Goal: Task Accomplishment & Management: Use online tool/utility

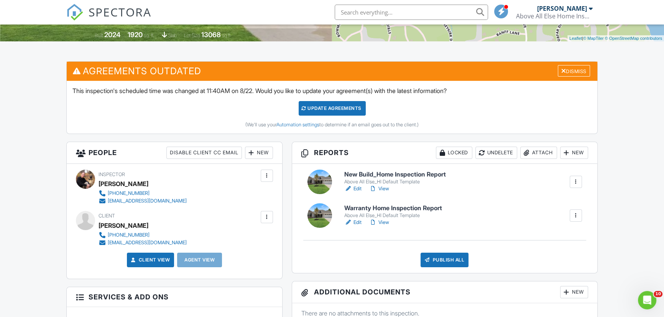
scroll to position [174, 0]
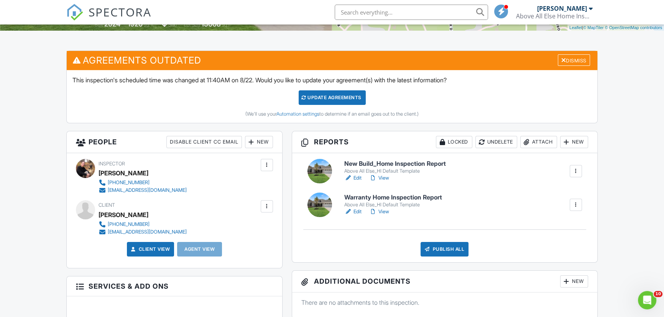
click at [384, 211] on link "View" at bounding box center [379, 212] width 20 height 8
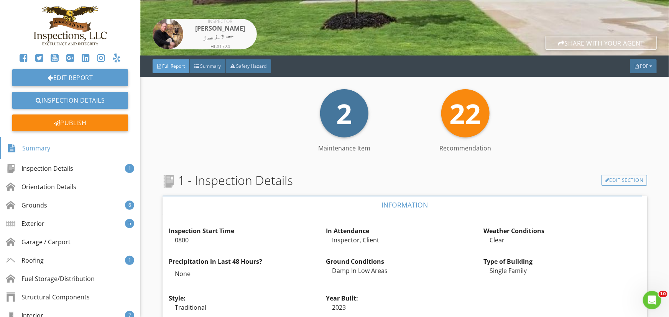
scroll to position [174, 0]
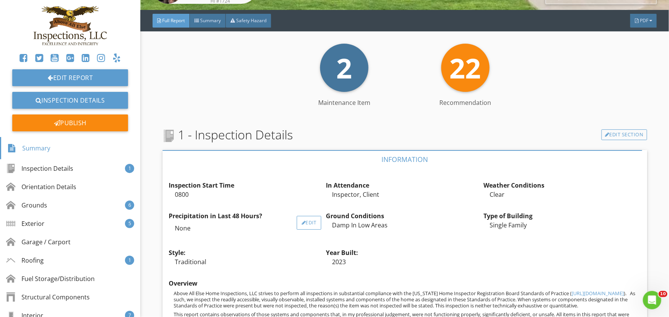
click at [303, 221] on div "Edit" at bounding box center [309, 223] width 25 height 14
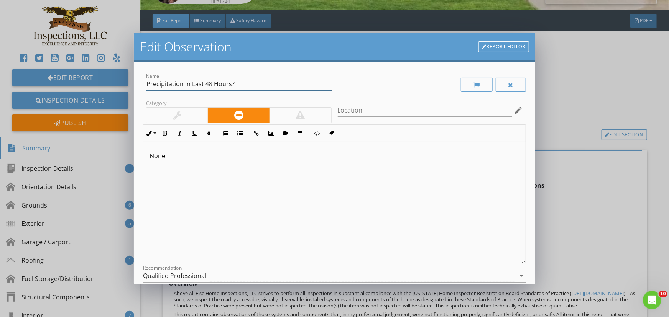
click at [210, 82] on input "Precipitation in Last 48 Hours?" at bounding box center [238, 84] width 185 height 13
type input "Precipitation in Last 72 Hours?"
drag, startPoint x: 151, startPoint y: 154, endPoint x: 114, endPoint y: 153, distance: 37.2
click at [115, 152] on div "Edit Observation Report Editor Name Precipitation in Last 72 Hours? Category Lo…" at bounding box center [334, 158] width 669 height 317
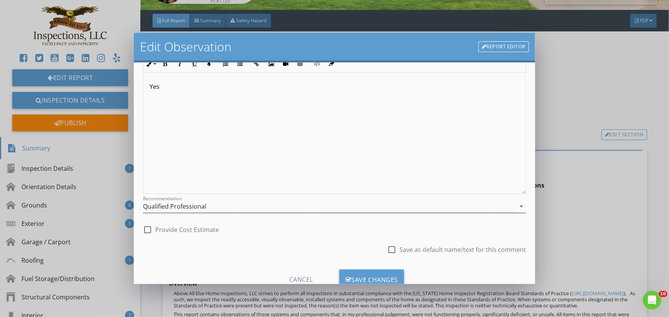
scroll to position [96, 0]
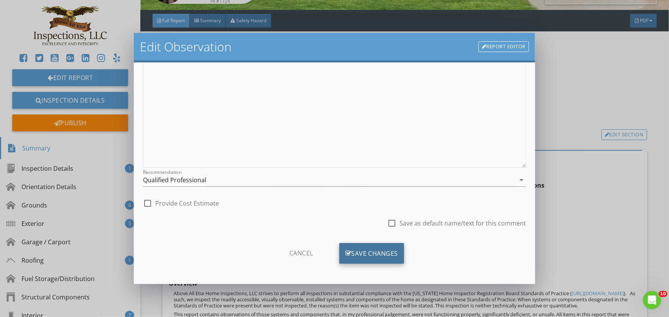
click at [376, 251] on div "Save Changes" at bounding box center [371, 253] width 65 height 21
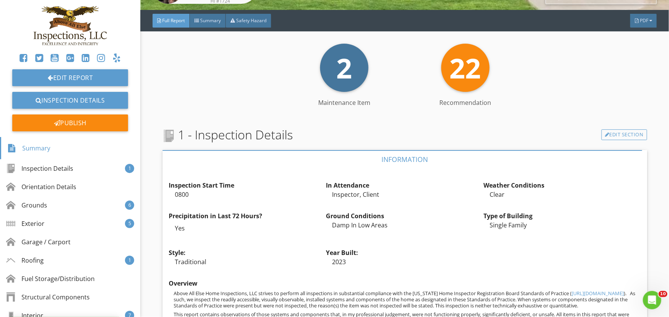
scroll to position [5, 0]
click at [462, 222] on div "Edit" at bounding box center [466, 223] width 25 height 14
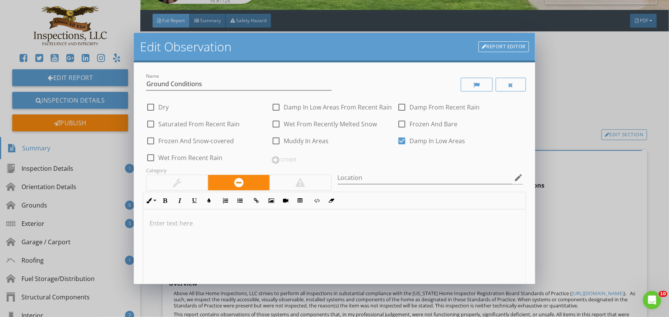
click at [396, 139] on div at bounding box center [401, 140] width 13 height 13
checkbox input "false"
click at [152, 157] on div at bounding box center [150, 157] width 13 height 13
checkbox input "true"
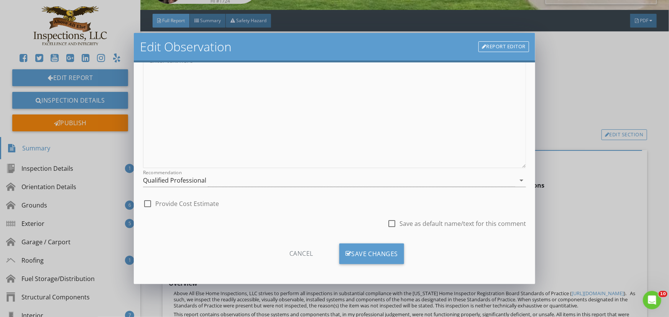
scroll to position [163, 0]
click at [375, 253] on div "Save Changes" at bounding box center [371, 253] width 65 height 21
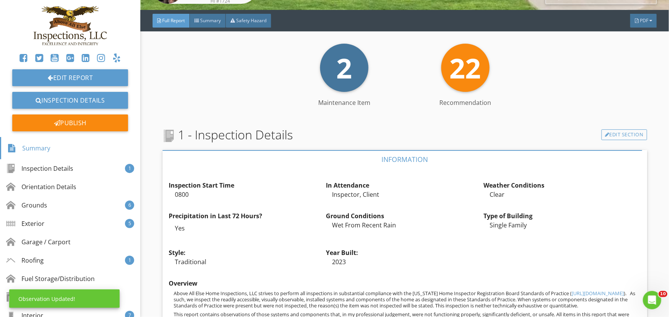
scroll to position [72, 0]
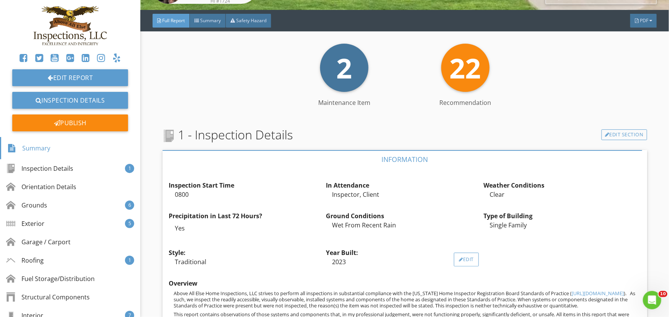
click at [459, 257] on div at bounding box center [461, 259] width 4 height 5
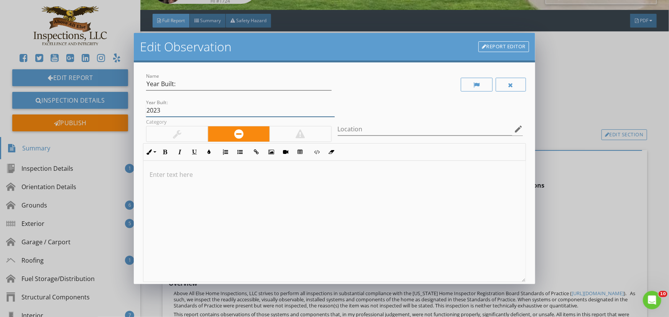
click at [160, 110] on input "2023" at bounding box center [240, 110] width 188 height 13
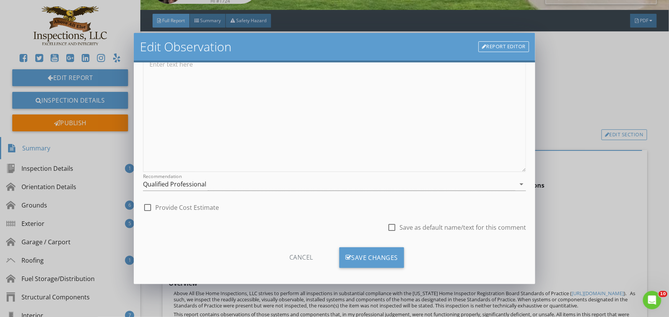
scroll to position [115, 0]
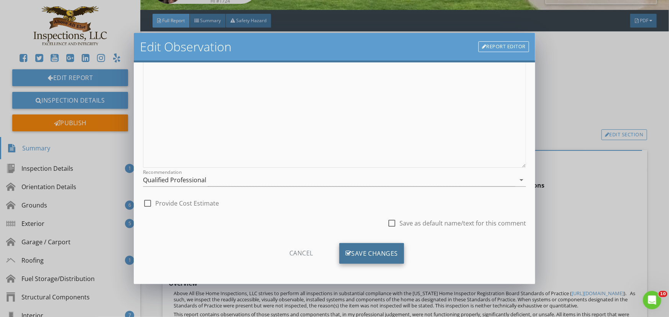
type input "2024"
click at [365, 251] on div "Save Changes" at bounding box center [371, 253] width 65 height 21
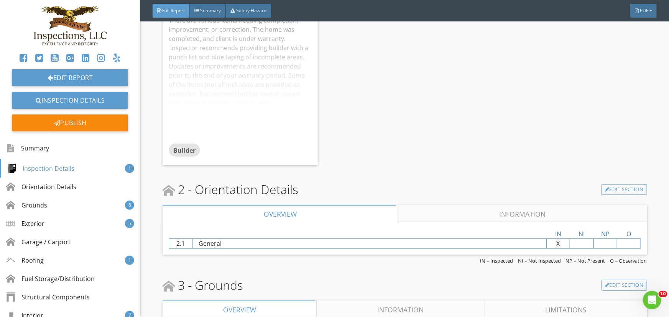
scroll to position [1254, 0]
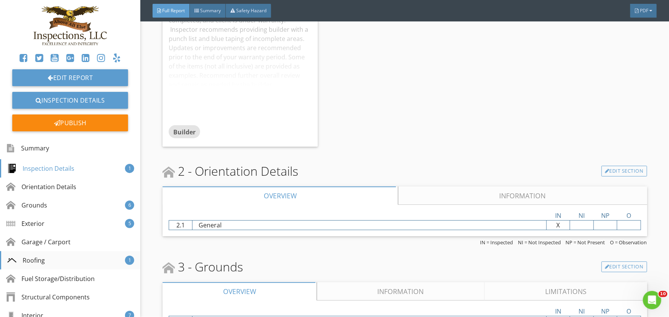
click at [47, 258] on div "Roofing 1" at bounding box center [70, 260] width 140 height 18
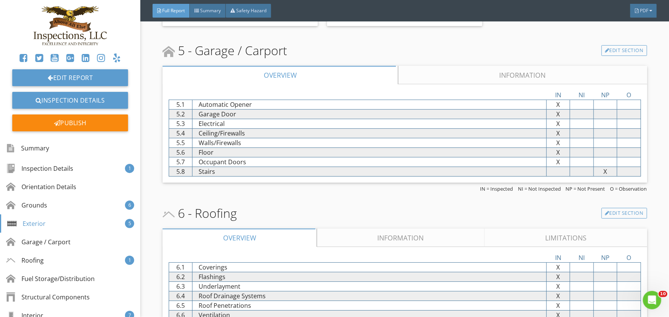
scroll to position [2601, 0]
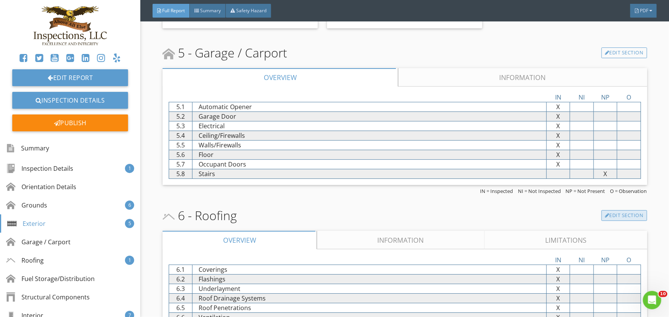
click at [613, 218] on link "Edit Section" at bounding box center [624, 215] width 46 height 11
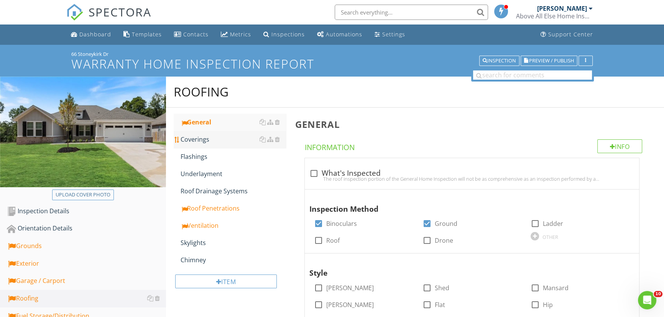
click at [200, 140] on div "Coverings" at bounding box center [232, 139] width 105 height 9
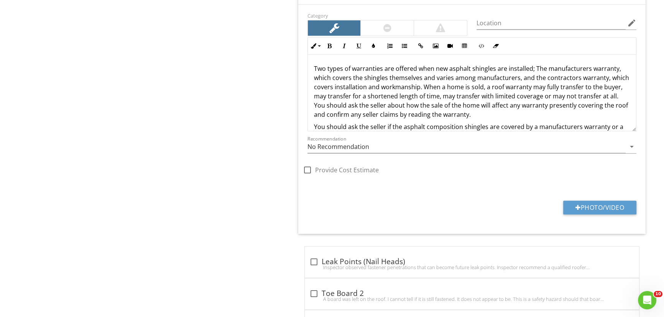
scroll to position [870, 0]
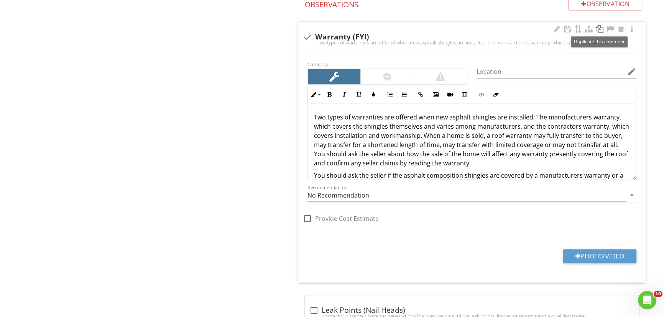
click at [600, 29] on div at bounding box center [599, 29] width 9 height 8
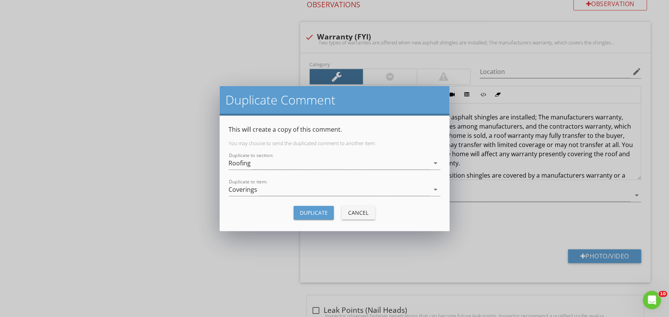
click at [315, 211] on div "Duplicate" at bounding box center [314, 213] width 28 height 8
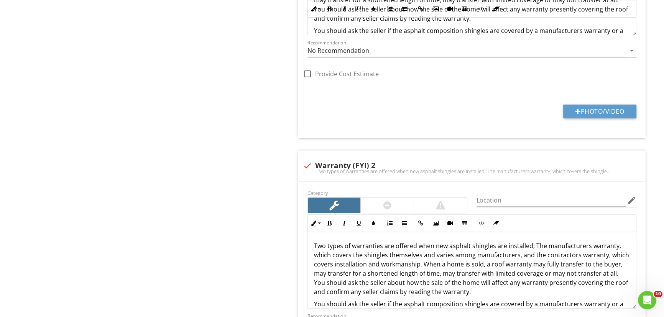
scroll to position [1010, 0]
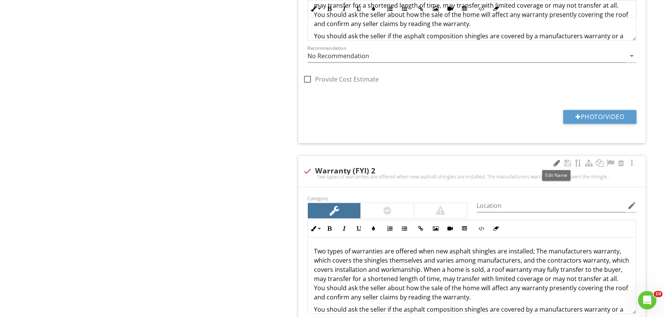
click at [553, 162] on div at bounding box center [556, 163] width 9 height 8
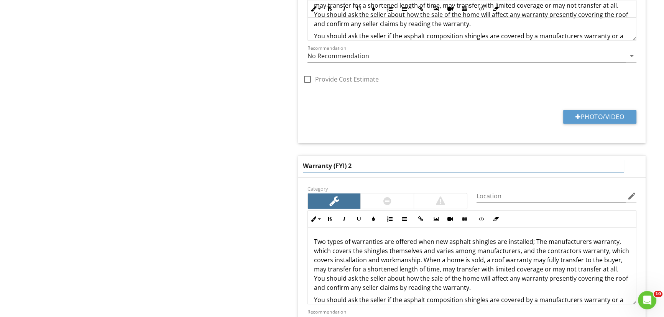
drag, startPoint x: 360, startPoint y: 164, endPoint x: 206, endPoint y: 163, distance: 154.0
type input "Raised Shingle"
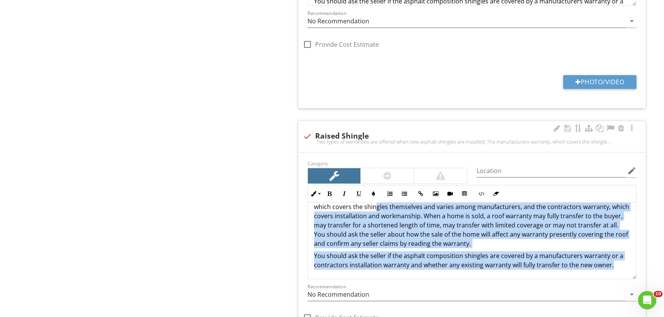
scroll to position [0, 0]
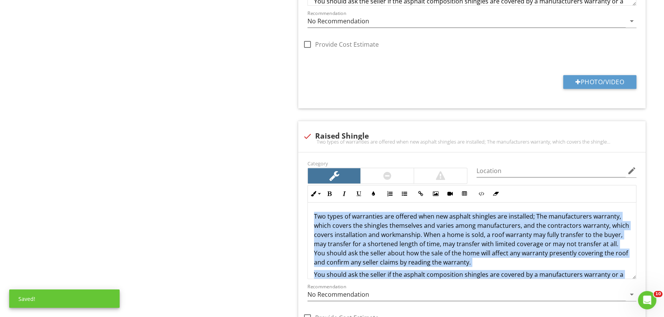
drag, startPoint x: 613, startPoint y: 259, endPoint x: 268, endPoint y: 193, distance: 350.7
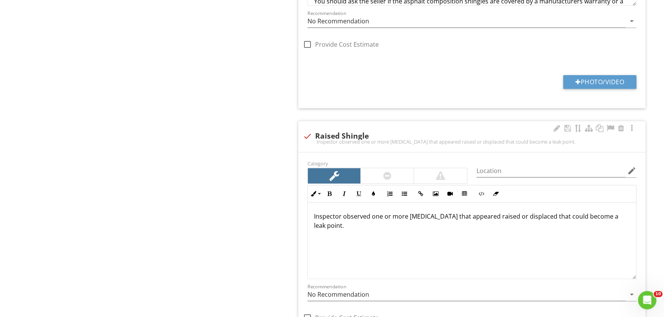
click at [622, 218] on p "Inspector observed one or more shingles that appeared raised or displaced that …" at bounding box center [472, 221] width 316 height 18
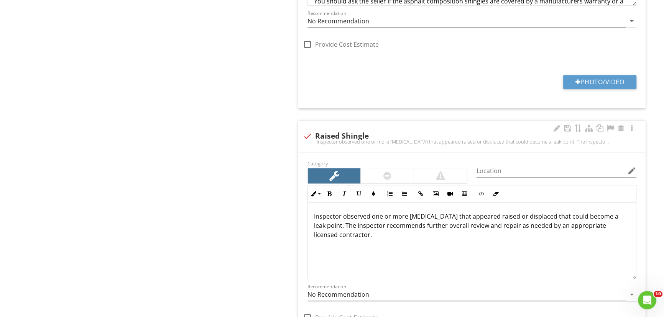
click at [597, 228] on p "Inspector observed one or more shingles that appeared raised or displaced that …" at bounding box center [472, 226] width 316 height 28
click at [632, 294] on icon "arrow_drop_down" at bounding box center [631, 294] width 9 height 9
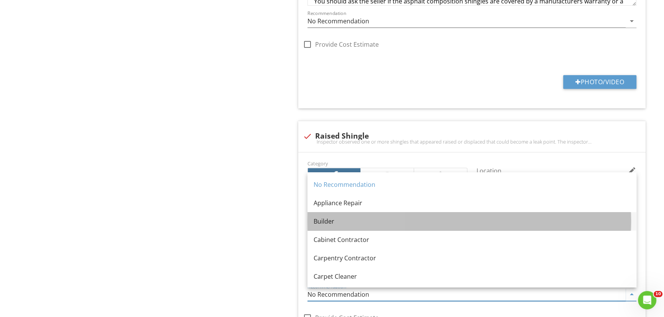
click at [333, 221] on div "Builder" at bounding box center [471, 221] width 316 height 9
type input "Builder"
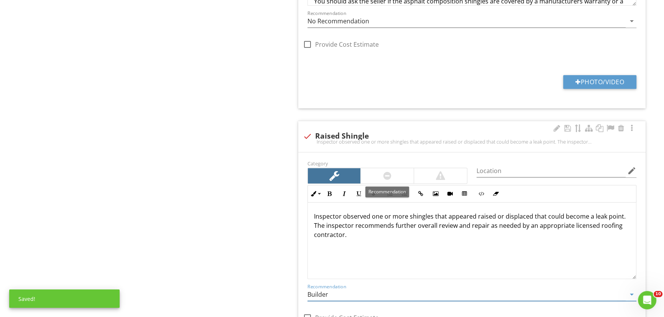
click at [395, 175] on div at bounding box center [387, 175] width 53 height 15
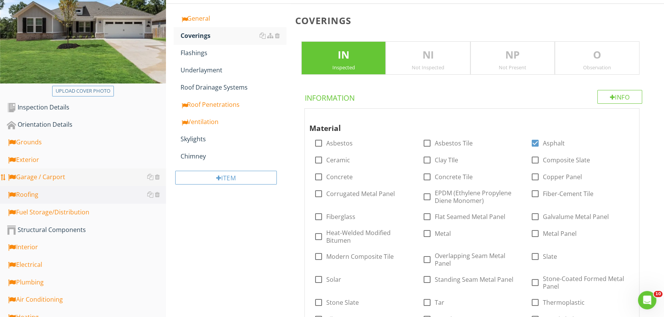
scroll to position [104, 0]
click at [38, 247] on div "Interior" at bounding box center [86, 247] width 159 height 10
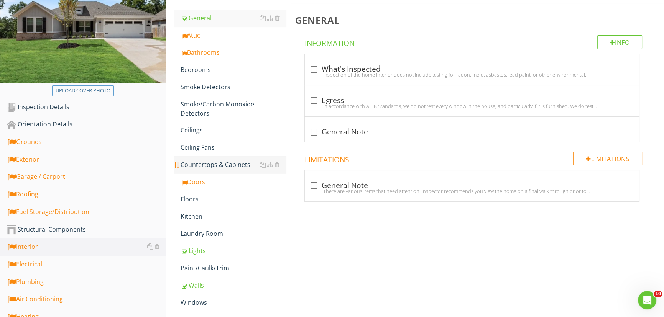
click at [218, 162] on div "Countertops & Cabinets" at bounding box center [232, 164] width 105 height 9
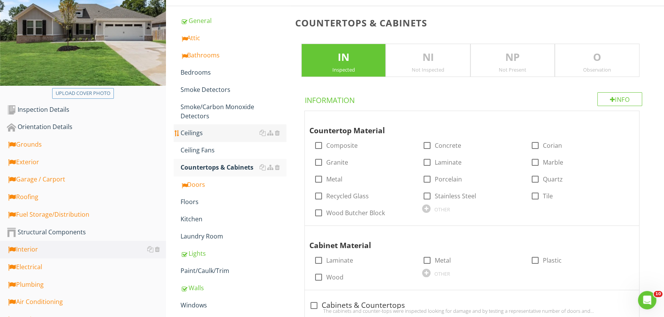
scroll to position [104, 0]
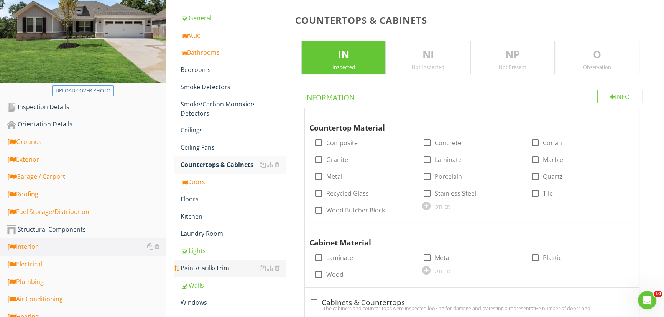
click at [221, 269] on div "Paint/Caulk/Trim" at bounding box center [232, 268] width 105 height 9
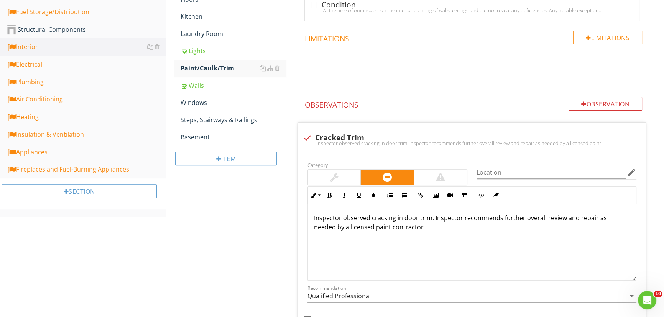
scroll to position [313, 0]
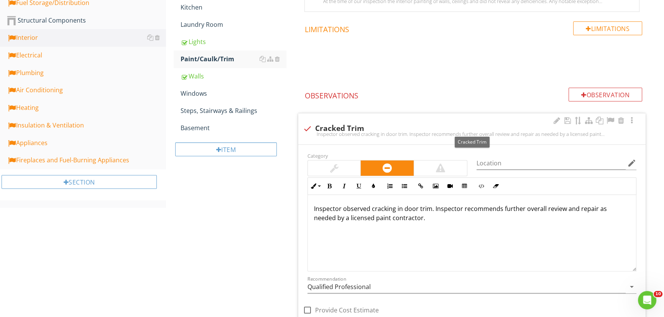
click at [306, 128] on div at bounding box center [307, 128] width 13 height 13
checkbox input "true"
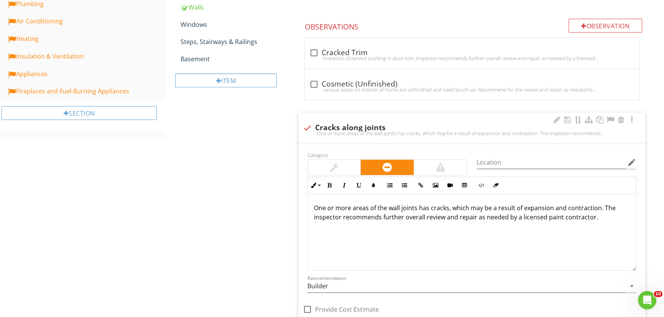
scroll to position [383, 0]
click at [313, 51] on div at bounding box center [313, 52] width 13 height 13
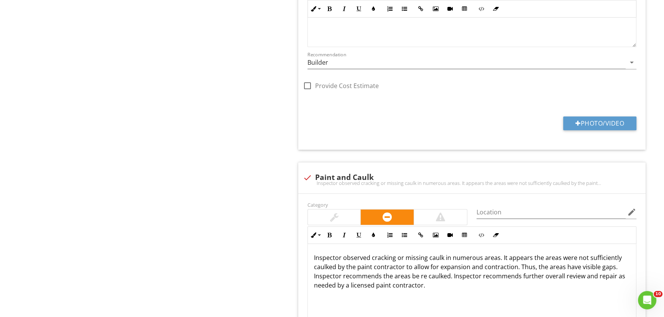
scroll to position [870, 0]
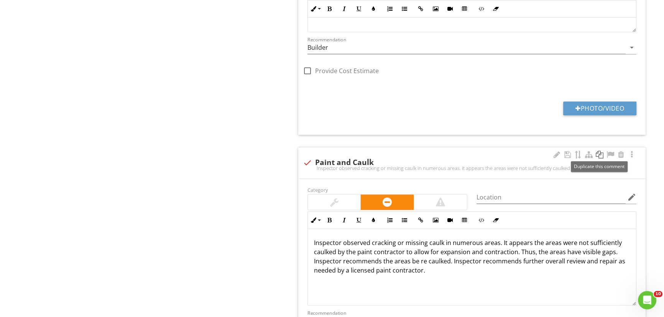
click at [599, 156] on div at bounding box center [599, 155] width 9 height 8
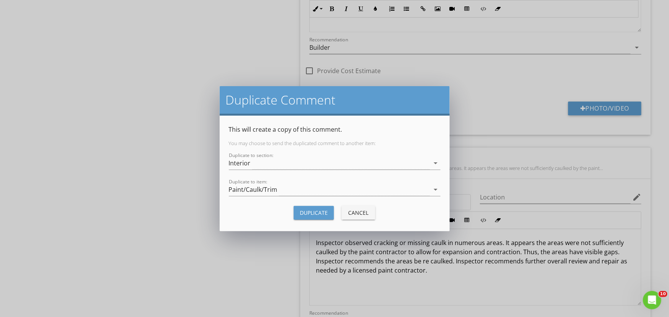
click at [318, 213] on div "Duplicate" at bounding box center [314, 213] width 28 height 8
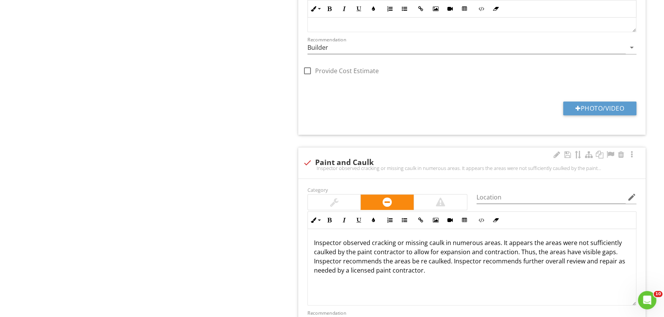
click at [303, 165] on div "Inspector observed cracking or missing caulk in numerous areas. It appears the …" at bounding box center [472, 168] width 338 height 6
checkbox input "true"
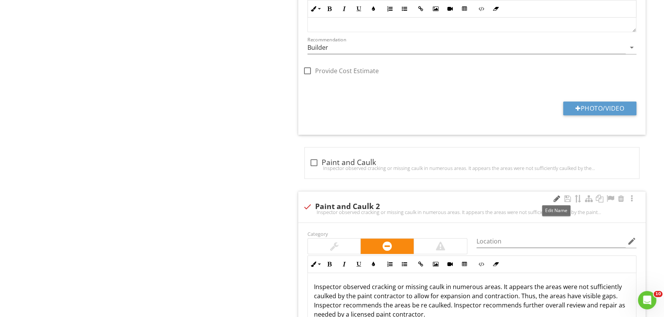
click at [553, 197] on div at bounding box center [556, 199] width 9 height 8
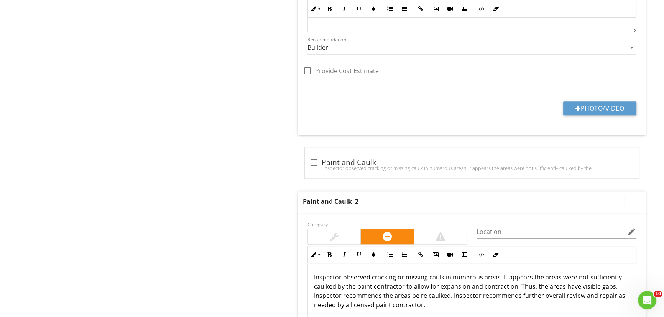
drag, startPoint x: 372, startPoint y: 200, endPoint x: 268, endPoint y: 200, distance: 103.8
type input "Insufficient caulk"
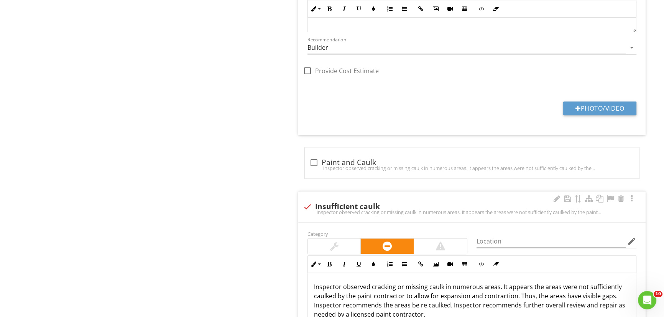
click at [403, 278] on div "Inspector observed cracking or missing caulk in numerous areas. It appears the …" at bounding box center [472, 311] width 328 height 77
drag, startPoint x: 404, startPoint y: 287, endPoint x: 425, endPoint y: 287, distance: 21.1
click at [425, 287] on p "Inspector observed cracking or missing caulk in numerous areas. It appears the …" at bounding box center [472, 300] width 316 height 37
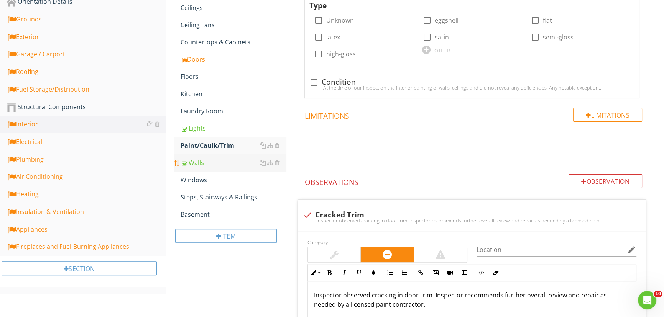
scroll to position [279, 0]
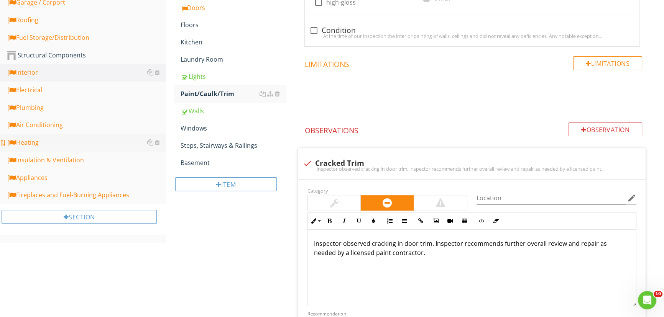
click at [33, 141] on div "Heating" at bounding box center [86, 143] width 159 height 10
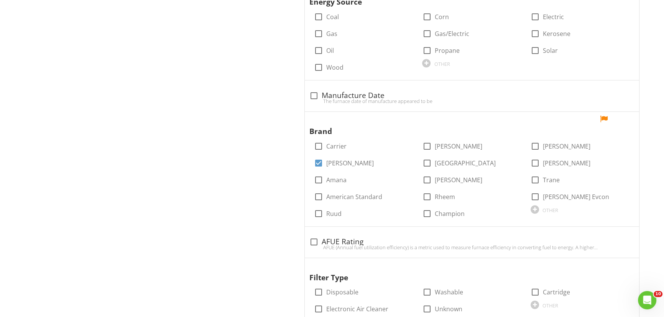
scroll to position [592, 0]
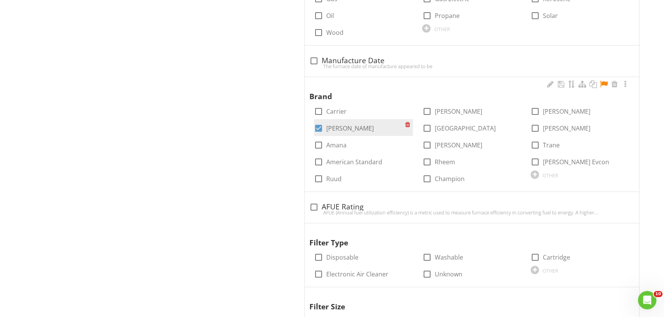
click at [319, 124] on div at bounding box center [318, 128] width 13 height 13
checkbox input "false"
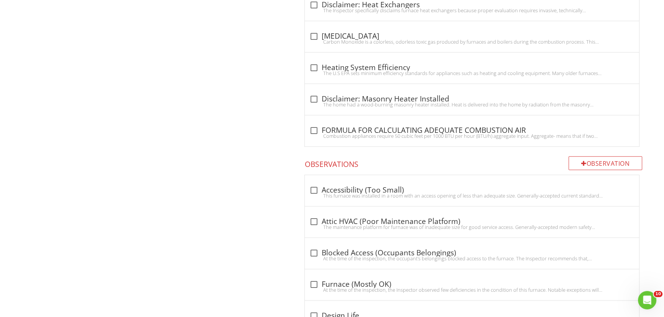
scroll to position [1115, 0]
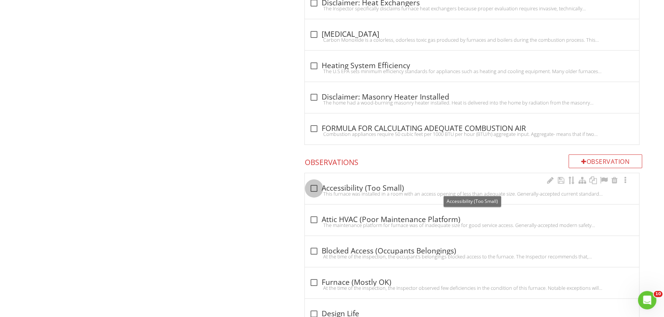
click at [313, 186] on div at bounding box center [313, 188] width 13 height 13
checkbox input "true"
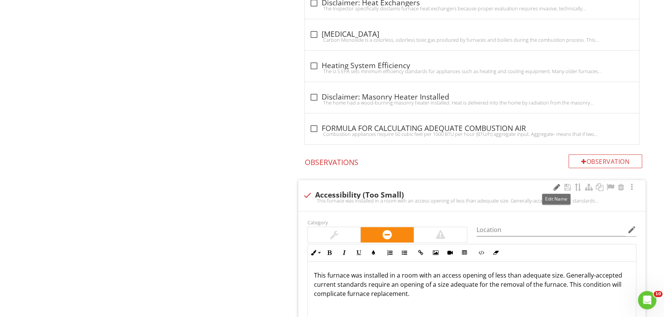
click at [555, 185] on div at bounding box center [556, 188] width 9 height 8
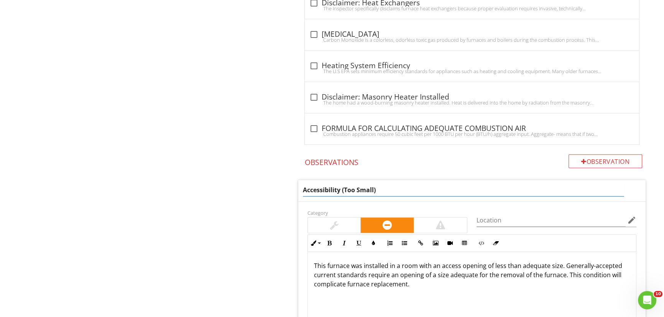
drag, startPoint x: 395, startPoint y: 187, endPoint x: 266, endPoint y: 187, distance: 128.3
type input "Temperature"
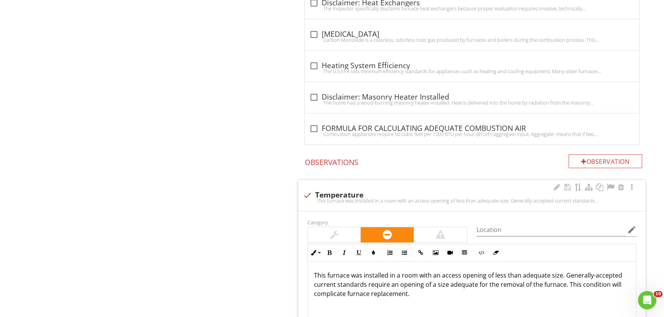
drag, startPoint x: 410, startPoint y: 287, endPoint x: 360, endPoint y: 272, distance: 52.2
click at [329, 264] on div "This furnace was installed in a room with an access opening of less than adequa…" at bounding box center [472, 300] width 328 height 77
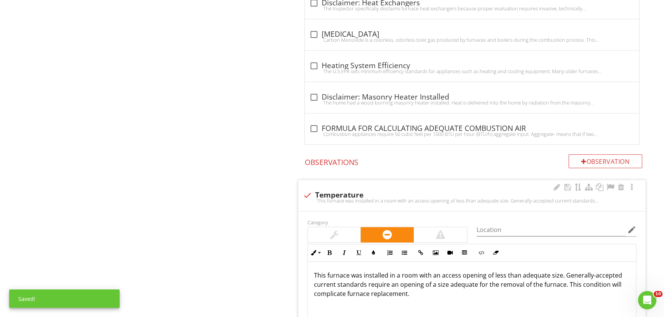
click at [411, 295] on p "This furnace was installed in a room with an access opening of less than adequa…" at bounding box center [472, 289] width 316 height 37
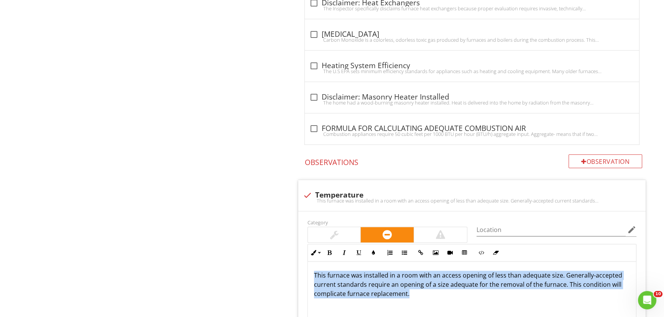
drag, startPoint x: 400, startPoint y: 290, endPoint x: 292, endPoint y: 257, distance: 113.2
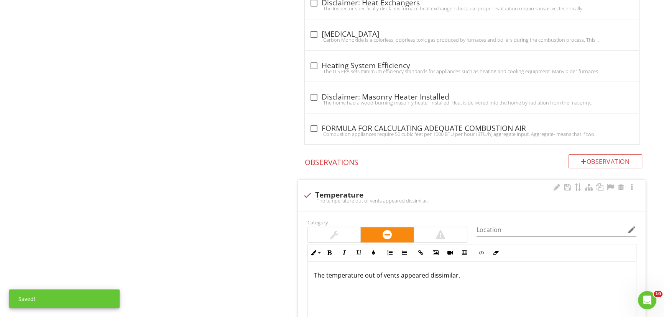
click at [426, 278] on p "The temperature out of vents appeared dissimilar." at bounding box center [472, 280] width 316 height 18
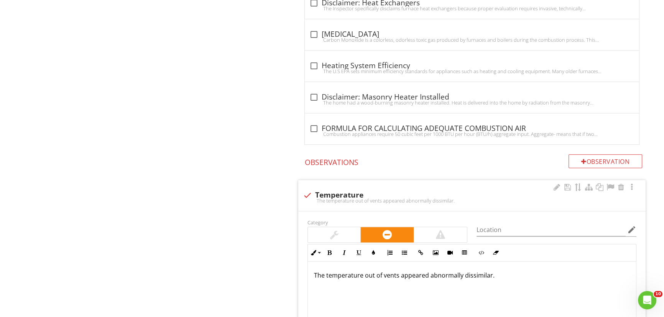
click at [493, 279] on p "The temperature out of vents appeared abnormally dissimilar." at bounding box center [472, 280] width 316 height 18
click at [497, 276] on p "The temperature out of vents appeared abnormally dissimilar." at bounding box center [472, 280] width 316 height 18
drag, startPoint x: 492, startPoint y: 274, endPoint x: 621, endPoint y: 274, distance: 128.3
click at [621, 274] on p "The temperature out of vents appeared abnormally dissimilar. Inspector recommen…" at bounding box center [472, 280] width 316 height 18
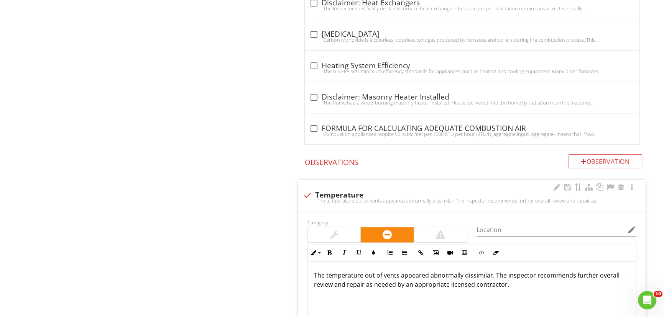
click at [471, 284] on p "The temperature out of vents appeared abnormally dissimilar. The inspector reco…" at bounding box center [472, 285] width 316 height 28
click at [526, 284] on p "The temperature out of vents appeared abnormally dissimilar. The inspector reco…" at bounding box center [472, 285] width 316 height 28
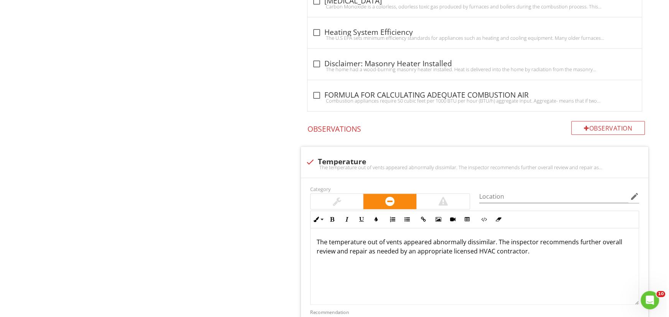
scroll to position [1149, 0]
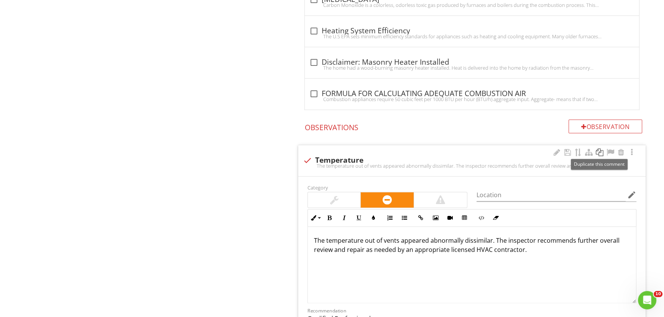
click at [601, 153] on div at bounding box center [599, 153] width 9 height 8
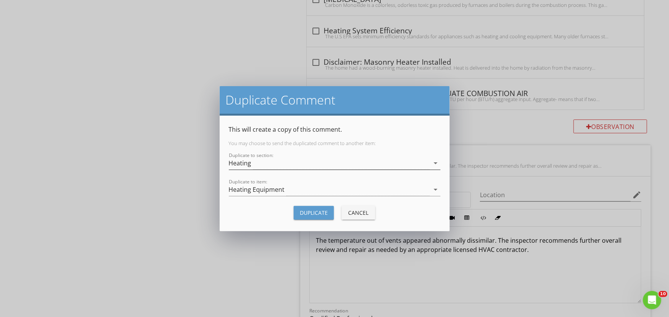
click at [436, 161] on icon "arrow_drop_down" at bounding box center [435, 163] width 9 height 9
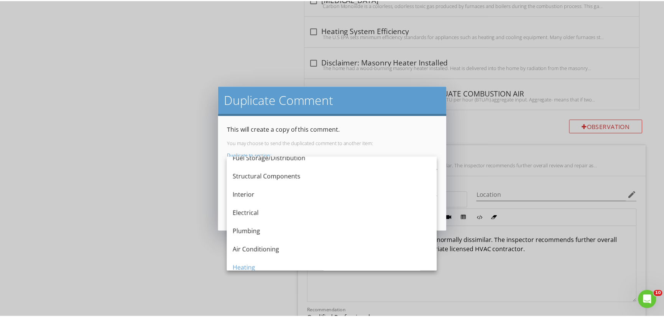
scroll to position [139, 0]
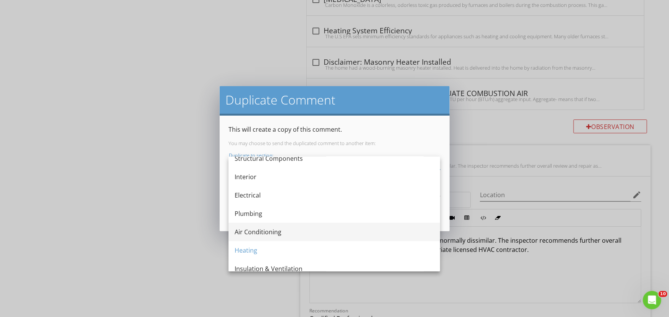
click at [267, 228] on div "Air Conditioning" at bounding box center [333, 232] width 199 height 9
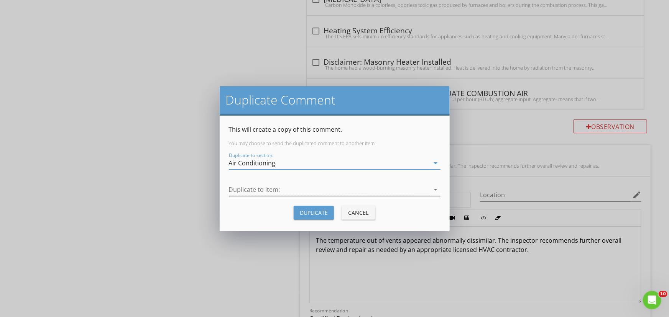
click at [435, 188] on icon "arrow_drop_down" at bounding box center [435, 189] width 9 height 9
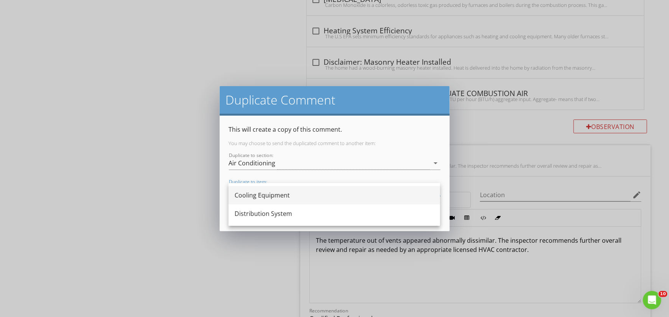
click at [268, 196] on div "Cooling Equipment" at bounding box center [333, 195] width 199 height 9
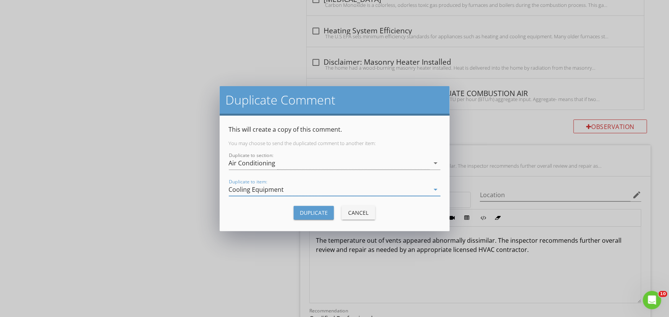
click at [308, 214] on div "Duplicate" at bounding box center [314, 213] width 28 height 8
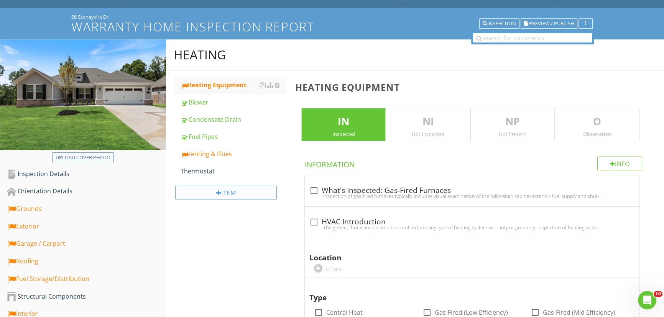
scroll to position [0, 0]
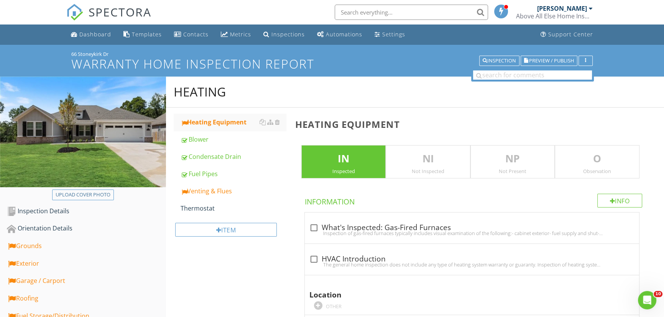
drag, startPoint x: 110, startPoint y: 53, endPoint x: 75, endPoint y: 54, distance: 34.5
click at [58, 54] on div "66 Stoneykirk Dr Warranty Home Inspection Report Inspection Preview / Publish" at bounding box center [332, 61] width 664 height 32
copy div "66 Stoneykirk Dr"
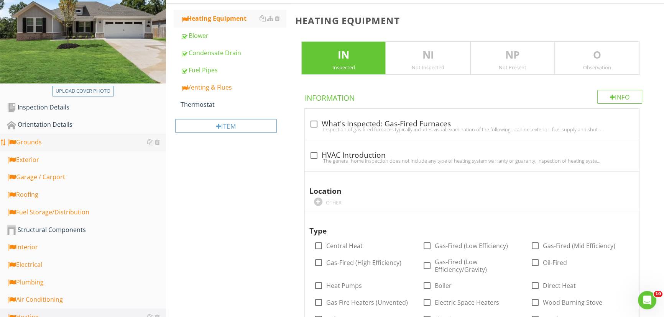
scroll to position [104, 0]
click at [41, 210] on div "Fuel Storage/Distribution" at bounding box center [86, 212] width 159 height 10
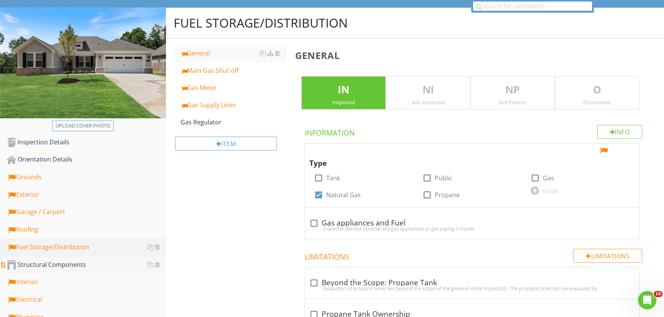
scroll to position [34, 0]
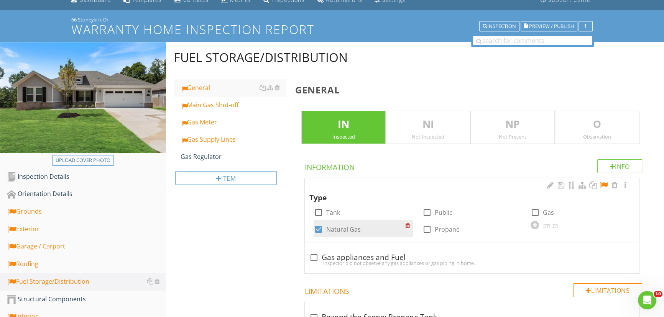
drag, startPoint x: 425, startPoint y: 228, endPoint x: 380, endPoint y: 224, distance: 45.8
click at [425, 228] on div at bounding box center [426, 229] width 13 height 13
checkbox input "true"
click at [319, 230] on div at bounding box center [318, 229] width 13 height 13
checkbox input "false"
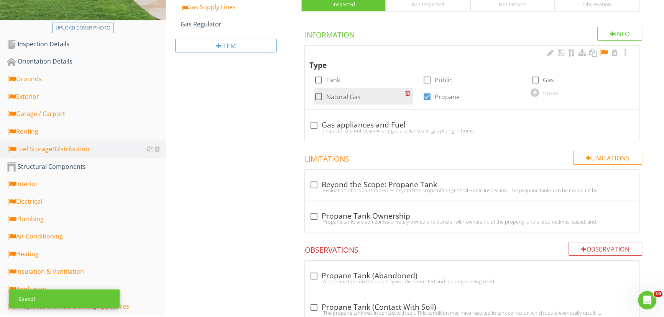
scroll to position [174, 0]
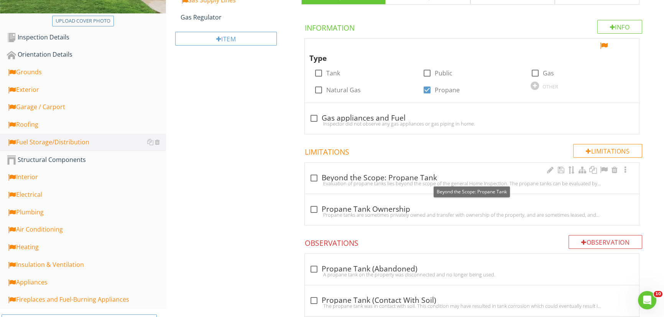
click at [313, 177] on div at bounding box center [313, 178] width 13 height 13
checkbox input "true"
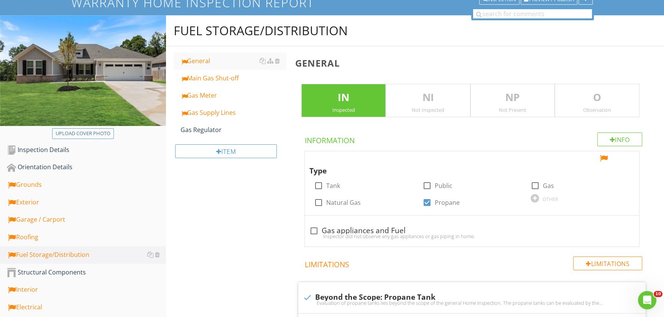
scroll to position [34, 0]
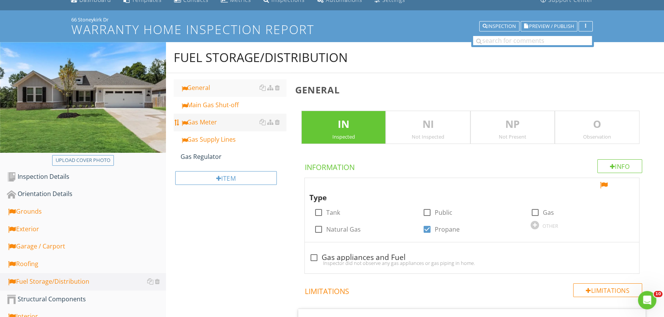
click at [213, 120] on div "Gas Meter" at bounding box center [232, 122] width 105 height 9
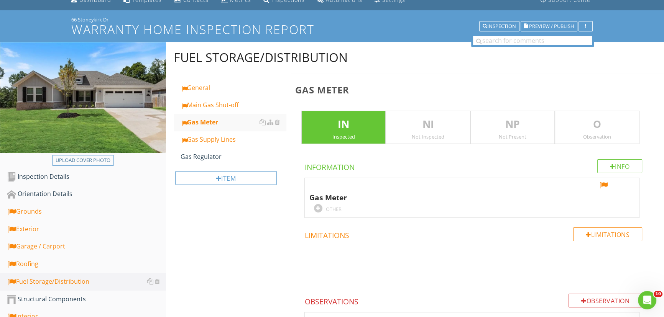
click at [513, 133] on div "NP Not Present" at bounding box center [512, 128] width 85 height 34
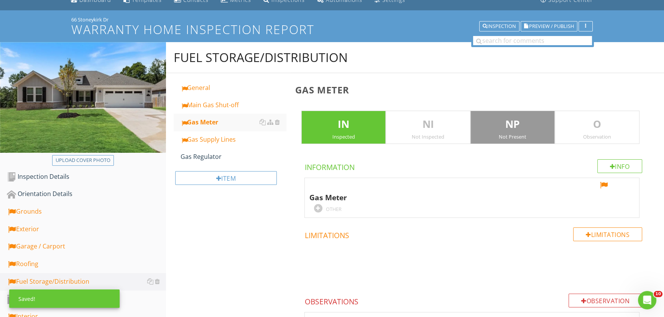
click at [334, 123] on p "IN" at bounding box center [344, 124] width 84 height 15
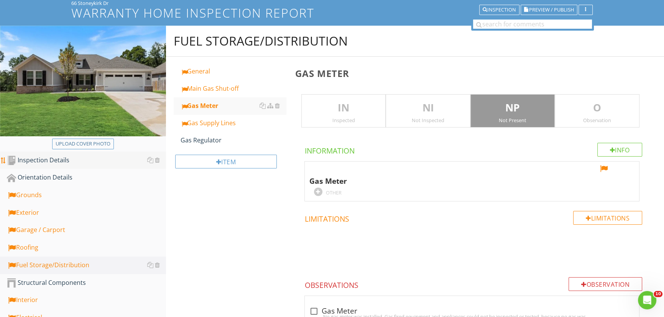
scroll to position [69, 0]
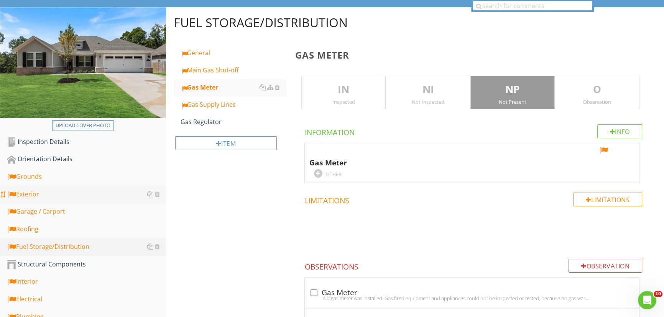
click at [34, 195] on div "Exterior" at bounding box center [86, 195] width 159 height 10
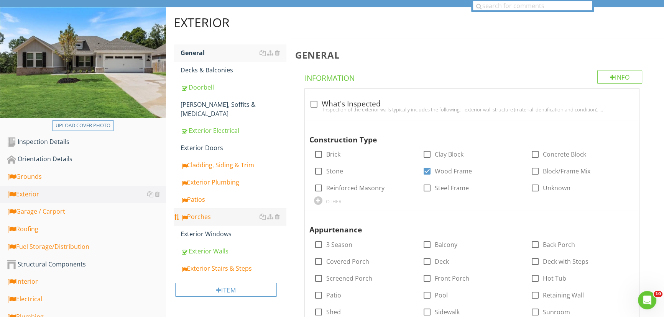
click at [202, 212] on div "Porches" at bounding box center [232, 216] width 105 height 9
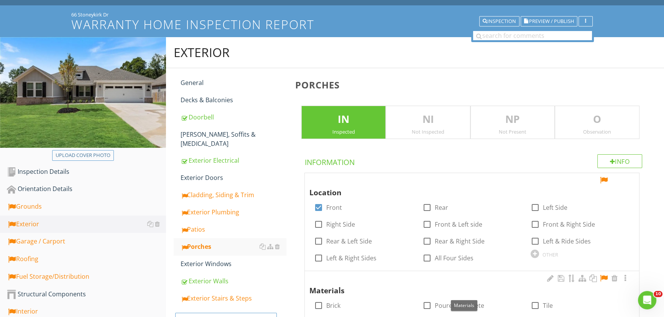
scroll to position [34, 0]
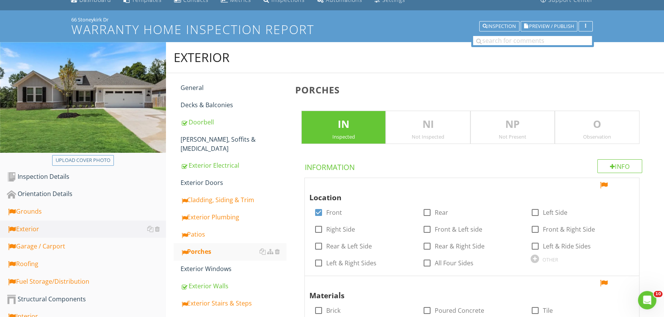
click at [603, 127] on p "O" at bounding box center [597, 124] width 84 height 15
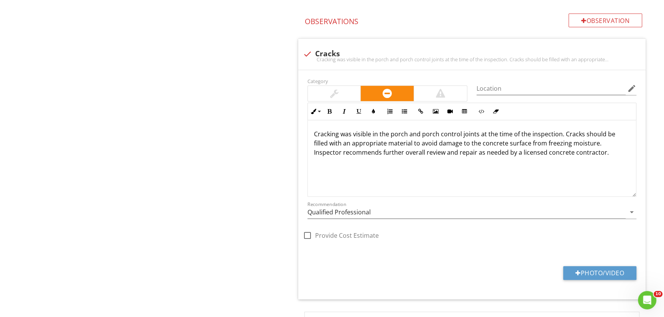
scroll to position [557, 0]
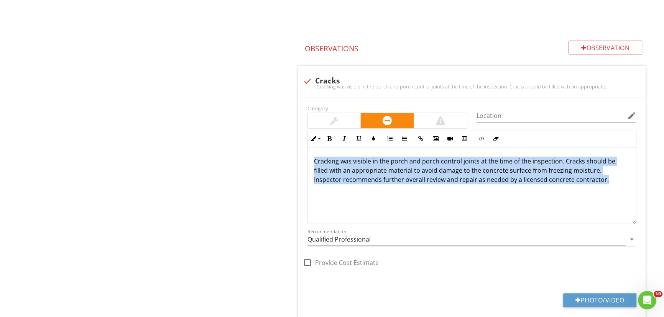
drag, startPoint x: 605, startPoint y: 182, endPoint x: 186, endPoint y: 161, distance: 419.3
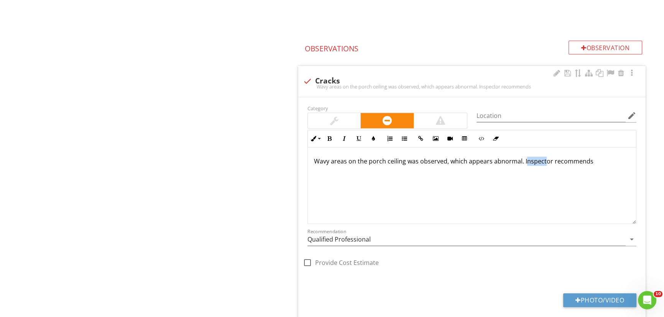
drag, startPoint x: 523, startPoint y: 163, endPoint x: 543, endPoint y: 163, distance: 20.3
click at [543, 163] on p "Wavy areas on the porch ceiling was observed, which appears abnormal. Inspector…" at bounding box center [472, 161] width 316 height 9
click at [523, 165] on p "Wavy areas on the porch ceiling was observed, which appears abnormal. Inspector…" at bounding box center [472, 161] width 316 height 9
drag, startPoint x: 521, startPoint y: 162, endPoint x: 592, endPoint y: 164, distance: 70.5
click at [592, 164] on p "Wavy areas on the porch ceiling was observed, which appears abnormal. Inspector…" at bounding box center [472, 161] width 316 height 9
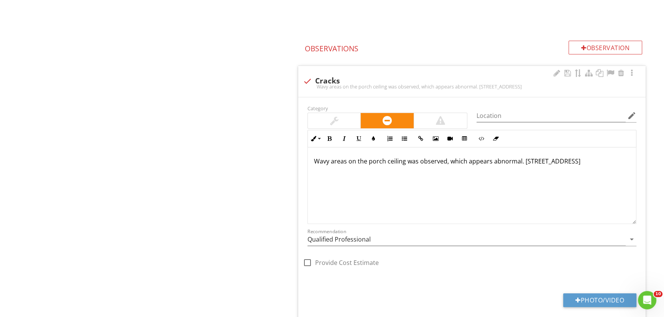
drag, startPoint x: 522, startPoint y: 164, endPoint x: 579, endPoint y: 164, distance: 56.7
click at [579, 164] on p "Wavy areas on the porch ceiling was observed, which appears abnormal. 66 Stoney…" at bounding box center [472, 161] width 316 height 9
click at [527, 162] on p "Wavy areas on the porch ceiling was observed, which appears abnormal." at bounding box center [472, 161] width 316 height 9
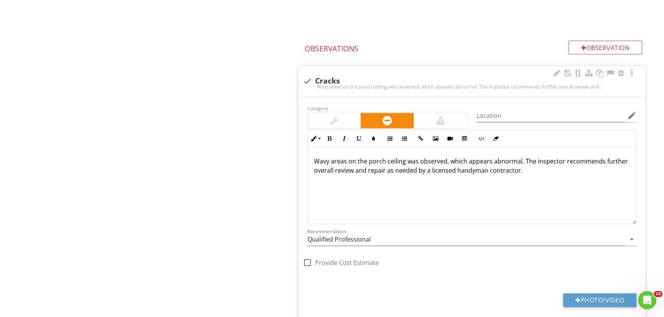
click at [454, 172] on p "Wavy areas on the porch ceiling was observed, which appears abnormal. The inspe…" at bounding box center [472, 166] width 316 height 18
drag, startPoint x: 456, startPoint y: 172, endPoint x: 487, endPoint y: 171, distance: 30.7
click at [487, 171] on p "Wavy areas on the porch ceiling was observed, which appears abnormal. The inspe…" at bounding box center [472, 166] width 316 height 18
click at [556, 72] on div at bounding box center [556, 73] width 9 height 8
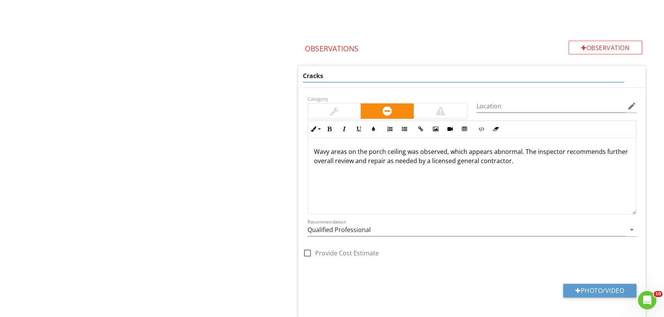
drag, startPoint x: 310, startPoint y: 74, endPoint x: 280, endPoint y: 75, distance: 29.5
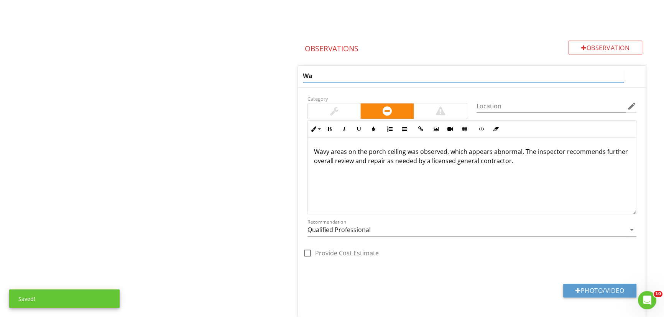
type input "W"
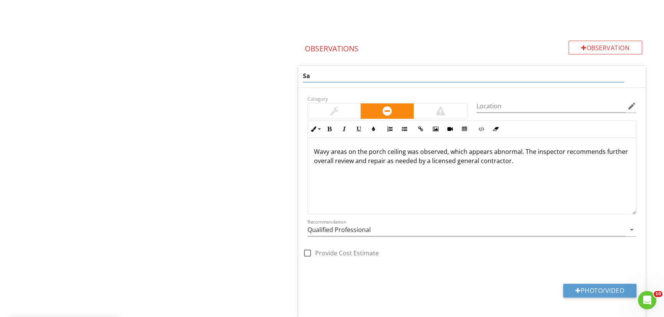
type input "S"
type input "Wavy Ceiling"
drag, startPoint x: 632, startPoint y: 231, endPoint x: 627, endPoint y: 228, distance: 5.3
click at [631, 231] on icon "arrow_drop_down" at bounding box center [631, 229] width 9 height 9
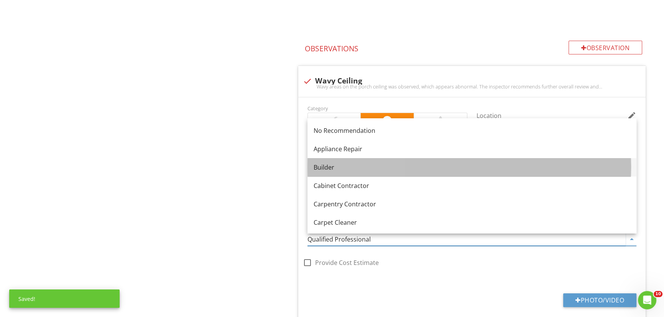
click at [321, 168] on div "Builder" at bounding box center [471, 167] width 316 height 9
type input "Builder"
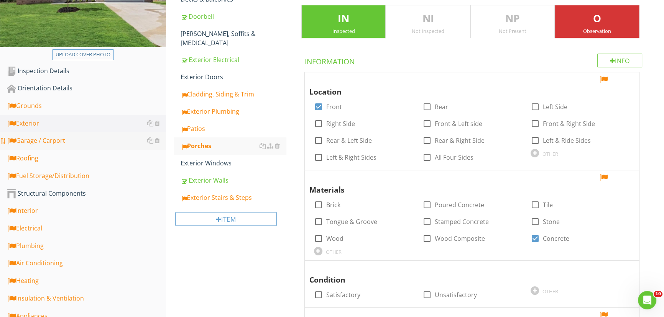
scroll to position [174, 0]
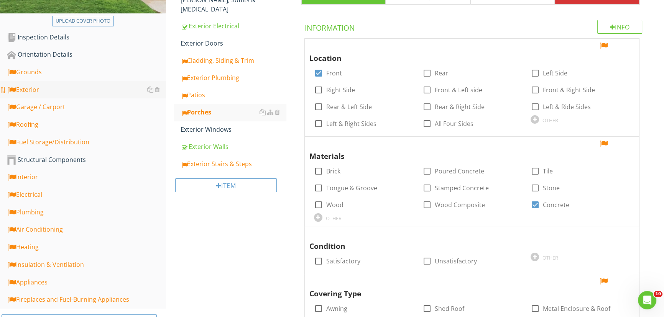
click at [41, 88] on div "Exterior" at bounding box center [86, 90] width 159 height 10
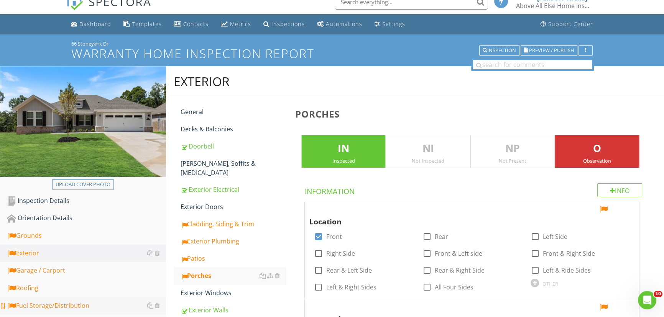
scroll to position [0, 0]
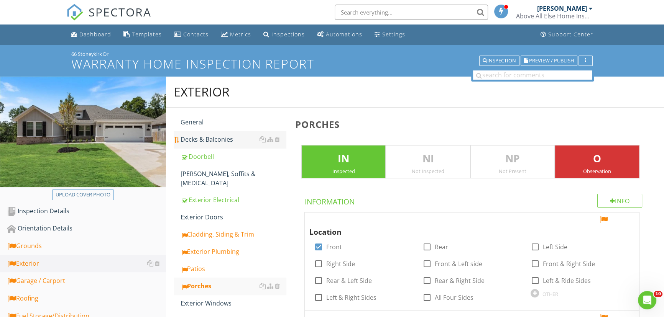
click at [215, 139] on div "Decks & Balconies" at bounding box center [232, 139] width 105 height 9
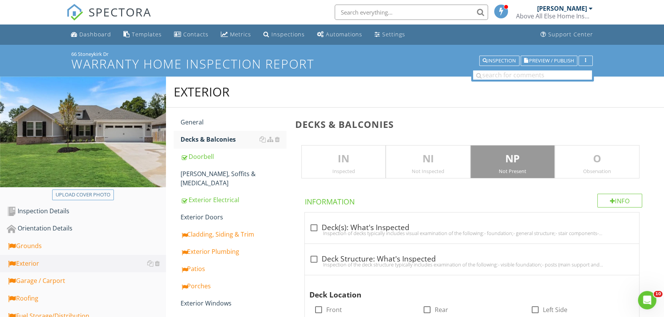
click at [346, 159] on p "IN" at bounding box center [344, 158] width 84 height 15
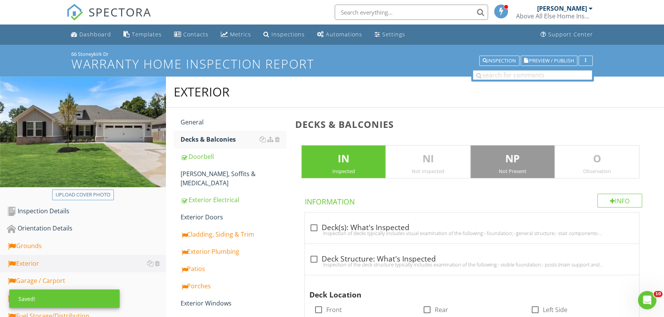
click at [507, 161] on p "NP" at bounding box center [512, 158] width 84 height 15
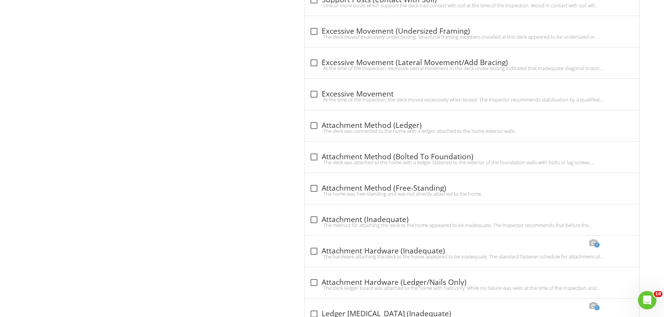
scroll to position [2856, 0]
